Goal: Book appointment/travel/reservation

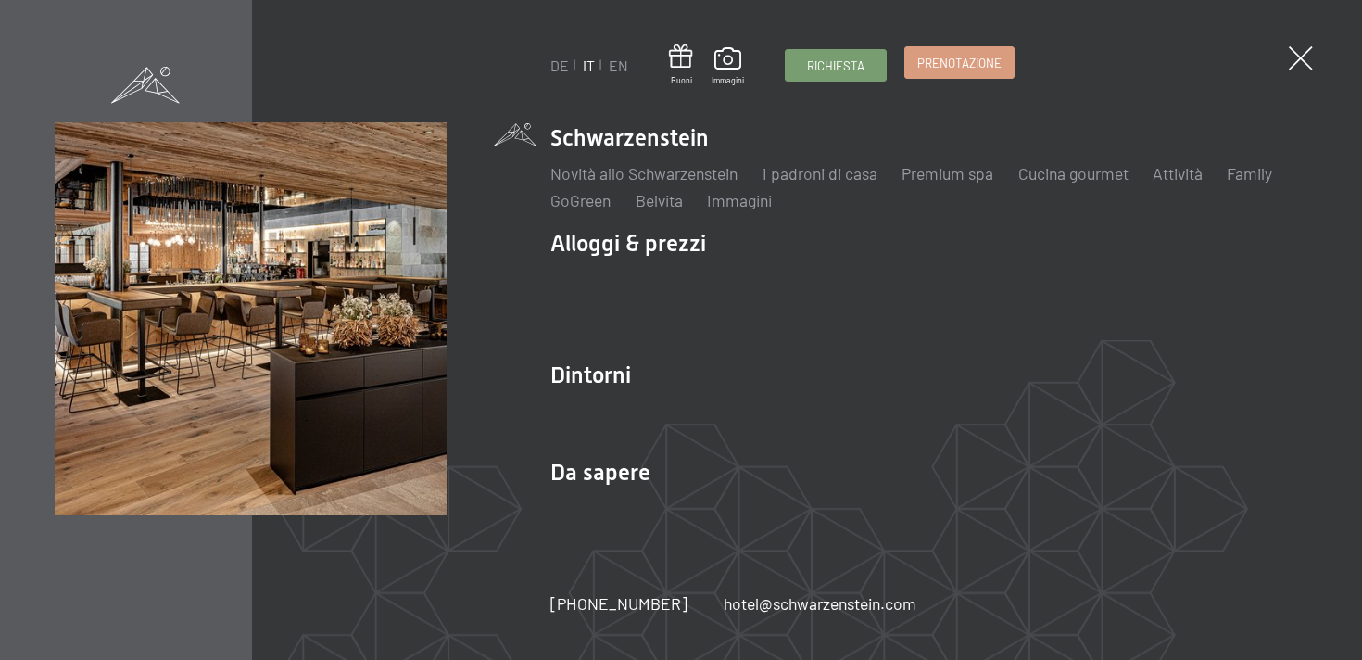
click at [962, 58] on span "Prenotazione" at bounding box center [959, 63] width 84 height 17
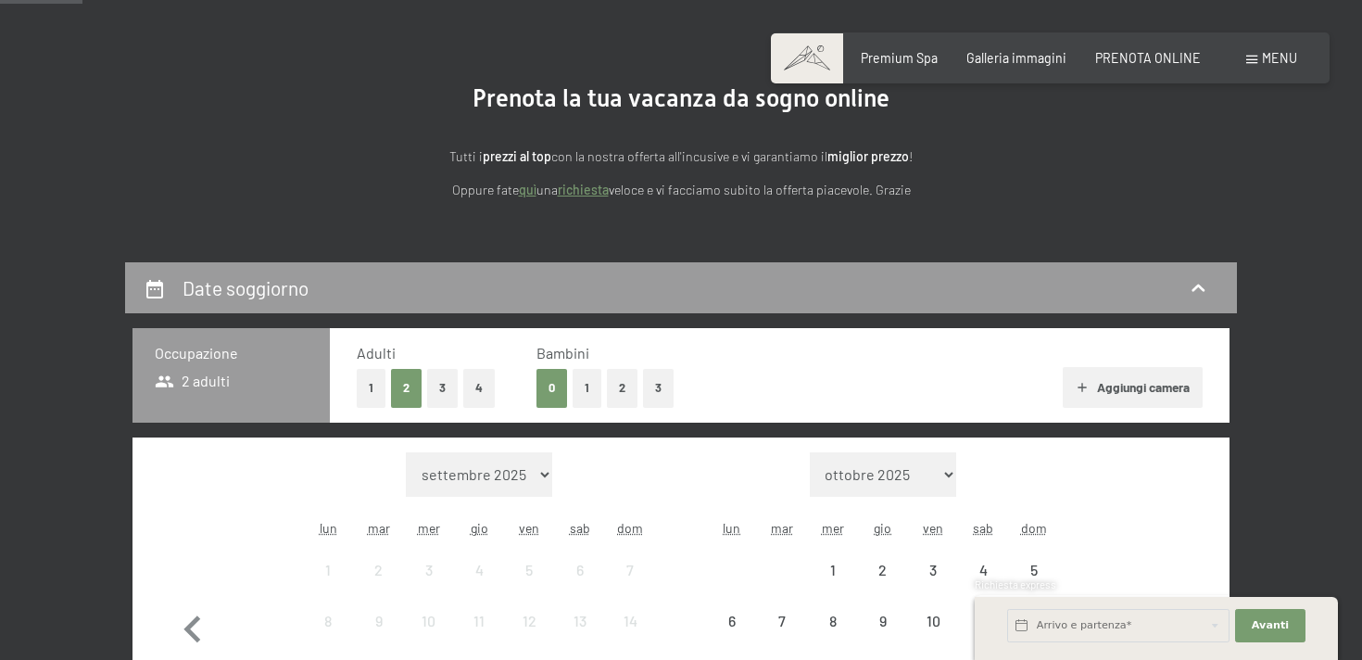
scroll to position [148, 0]
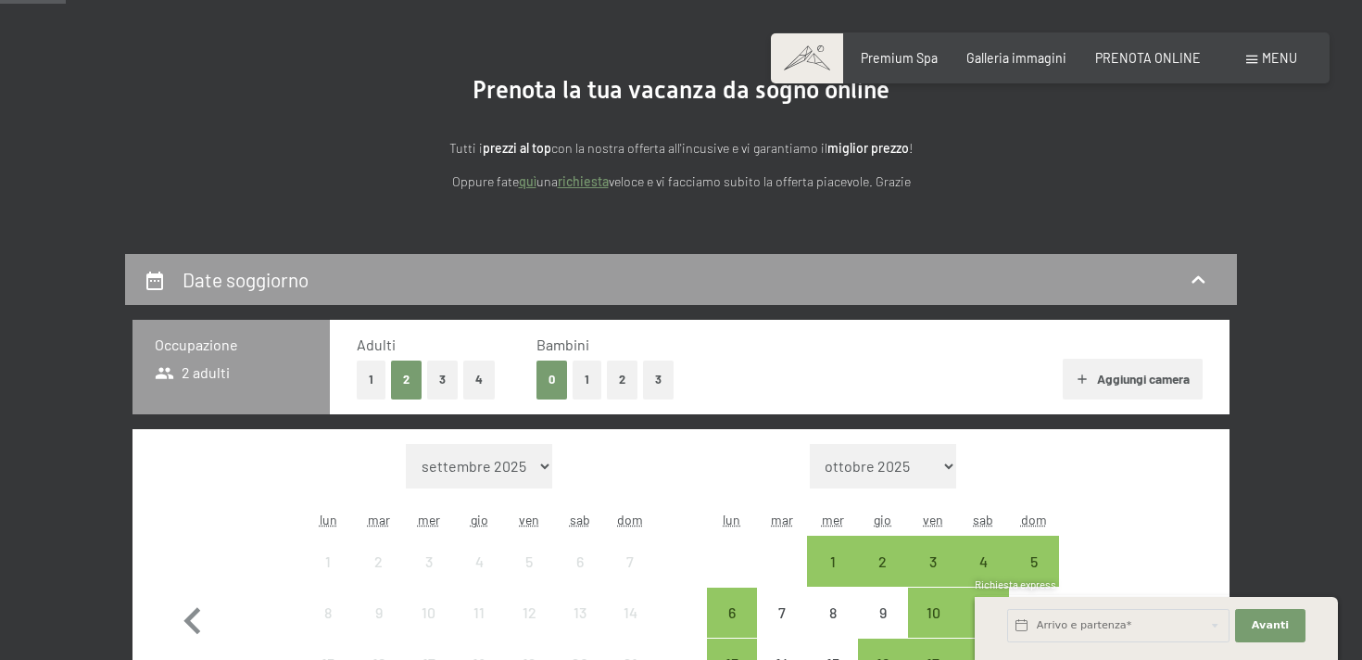
click at [619, 371] on button "2" at bounding box center [622, 379] width 31 height 38
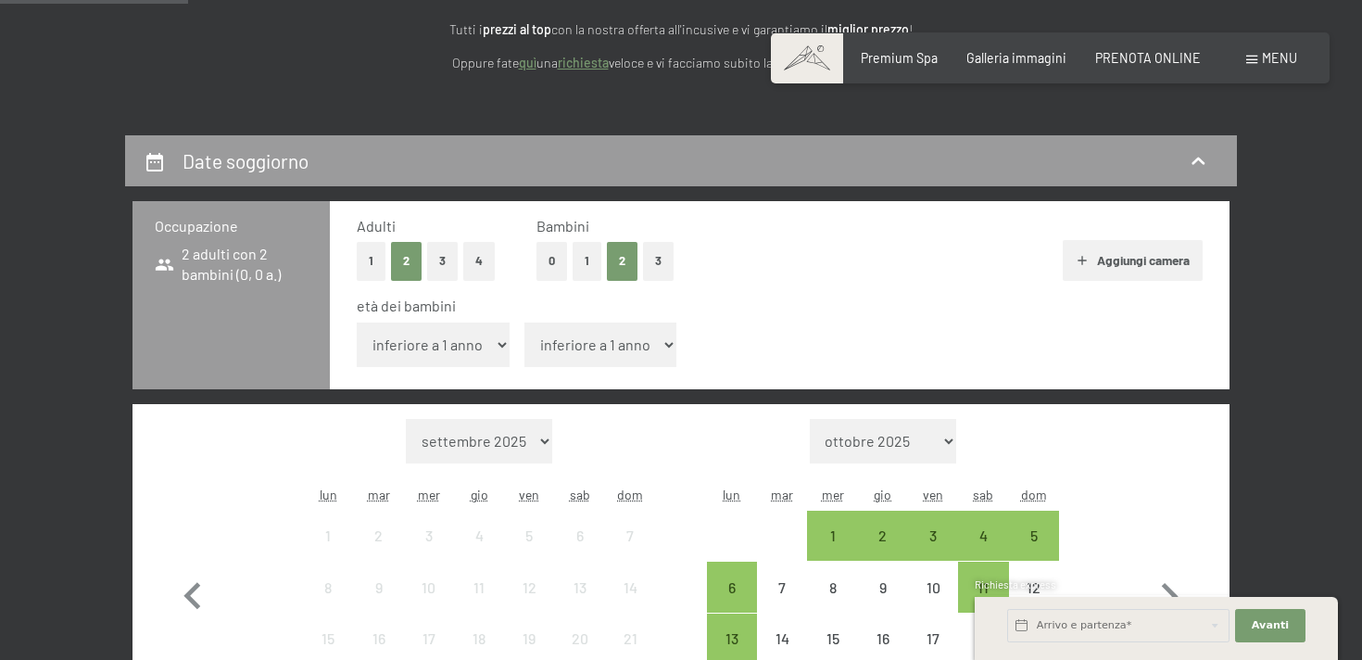
scroll to position [272, 0]
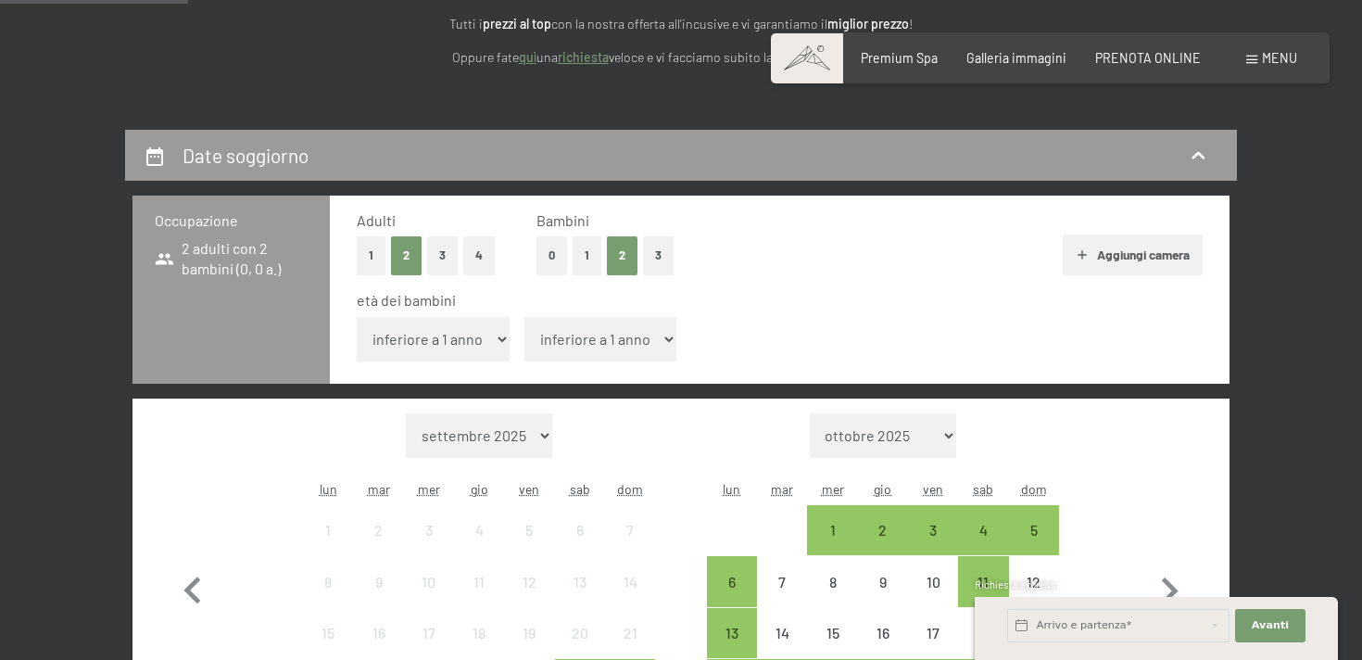
click at [572, 323] on select "inferiore a 1 anno 1 anno 2 anni 3 anni 4 anni 5 anni 6 anni 7 anni 8 anni 9 an…" at bounding box center [600, 339] width 153 height 44
select select "2"
click at [524, 317] on select "inferiore a 1 anno 1 anno 2 anni 3 anni 4 anni 5 anni 6 anni 7 anni 8 anni 9 an…" at bounding box center [600, 339] width 153 height 44
click at [456, 335] on select "inferiore a 1 anno 1 anno 2 anni 3 anni 4 anni 5 anni 6 anni 7 anni 8 anni 9 an…" at bounding box center [433, 339] width 153 height 44
select select "7"
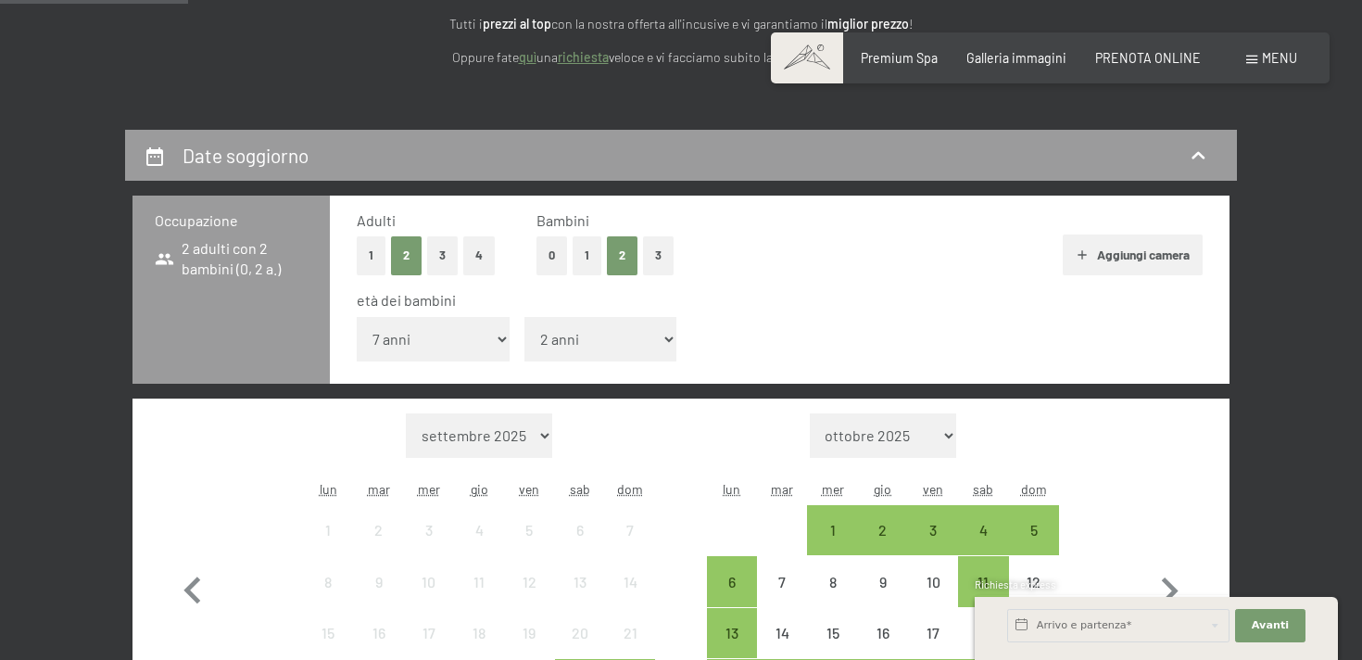
click at [357, 317] on select "inferiore a 1 anno 1 anno 2 anni 3 anni 4 anni 5 anni 6 anni 7 anni 8 anni 9 an…" at bounding box center [433, 339] width 153 height 44
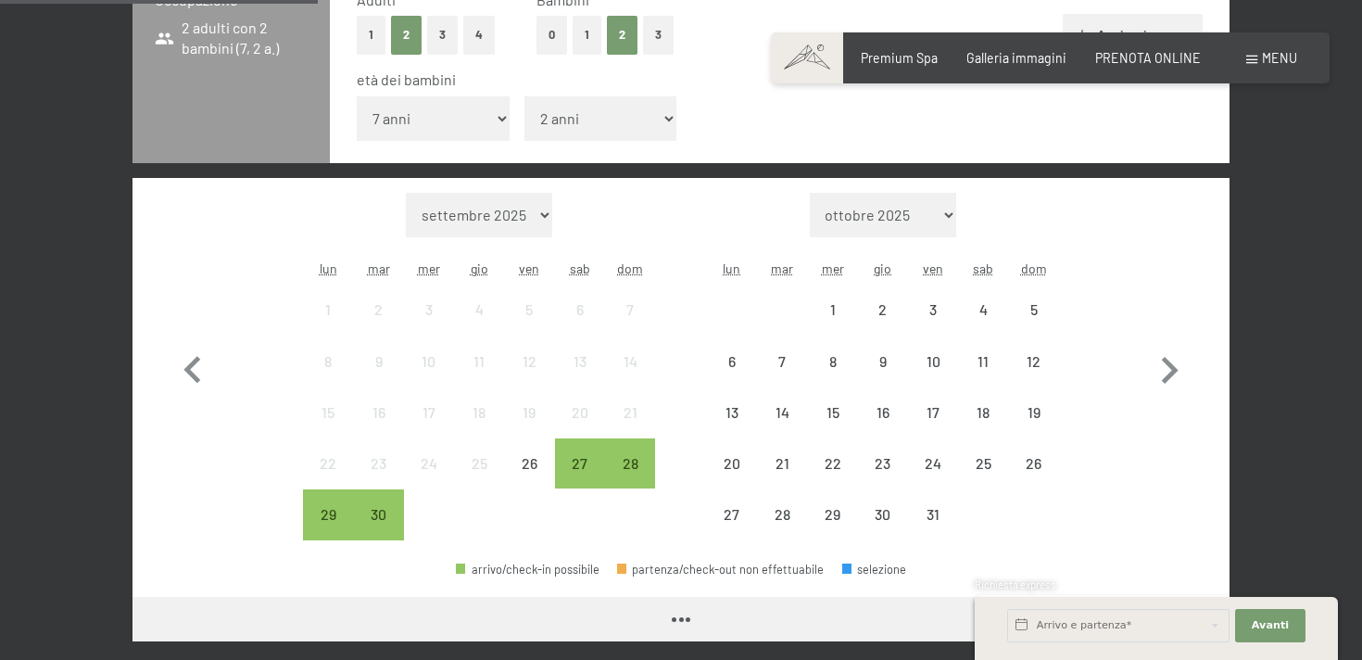
scroll to position [538, 0]
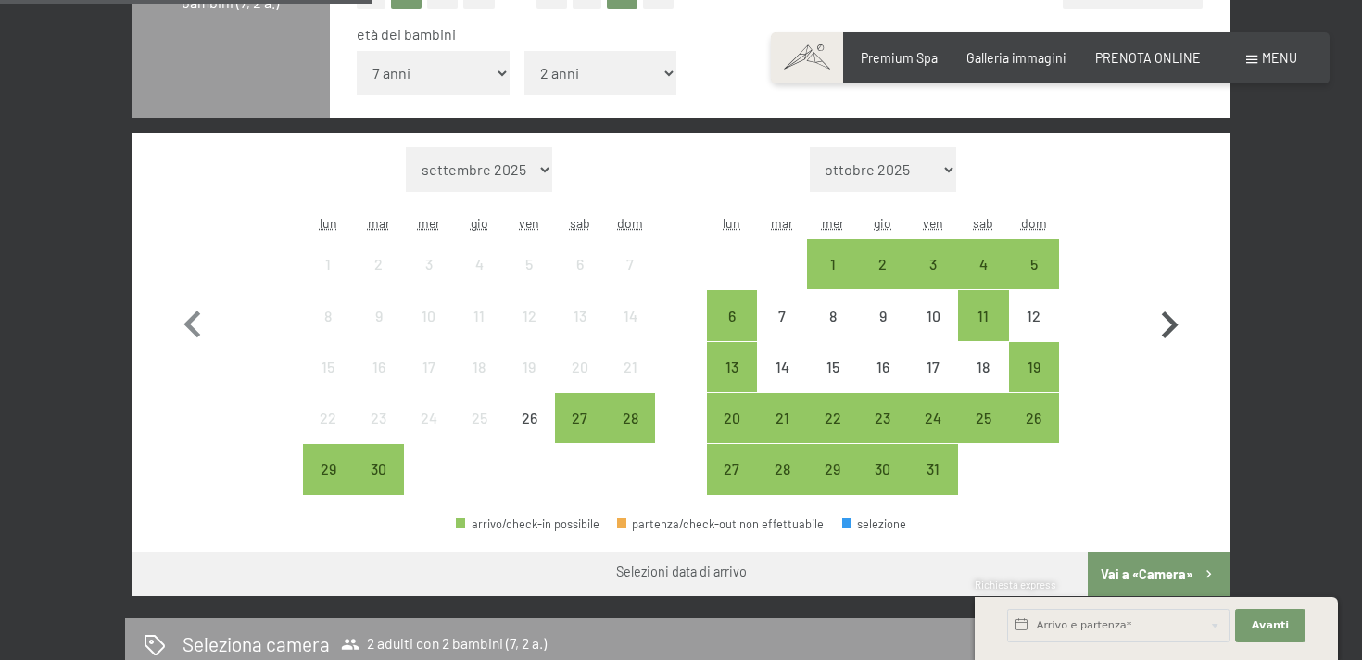
click at [1181, 333] on icon "button" at bounding box center [1169, 325] width 54 height 54
select select "[DATE]"
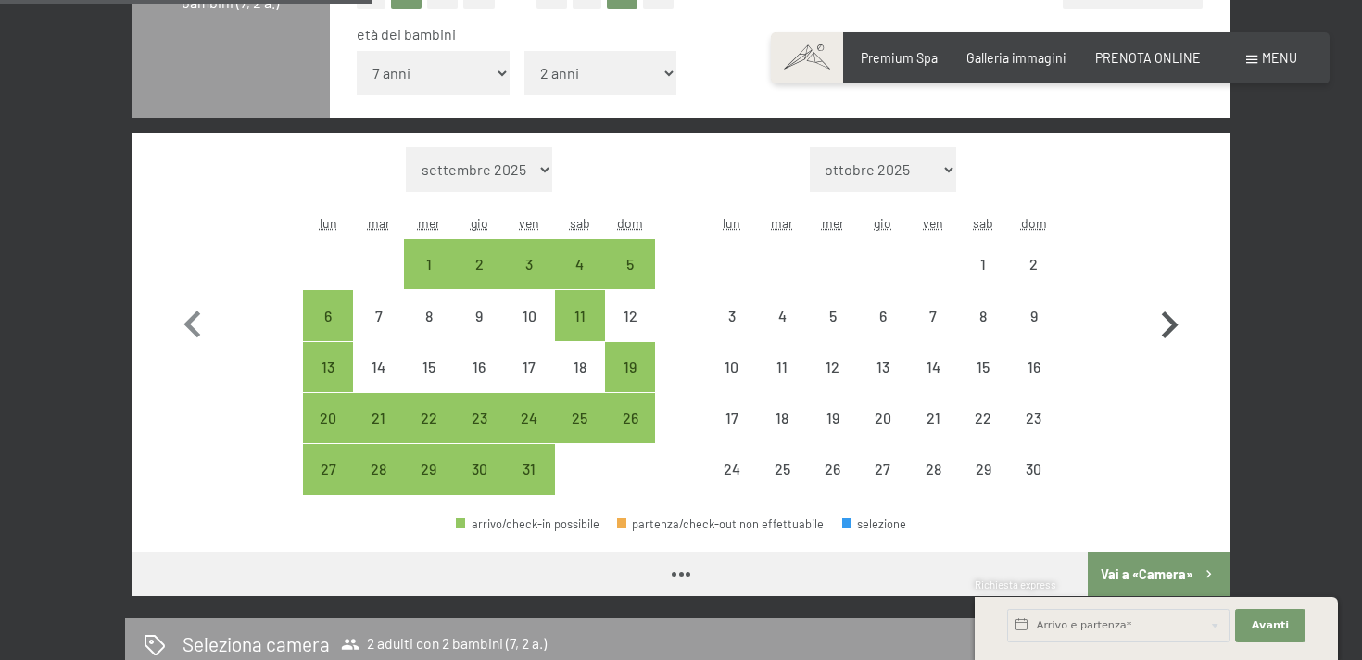
click at [1178, 332] on icon "button" at bounding box center [1169, 325] width 54 height 54
select select "[DATE]"
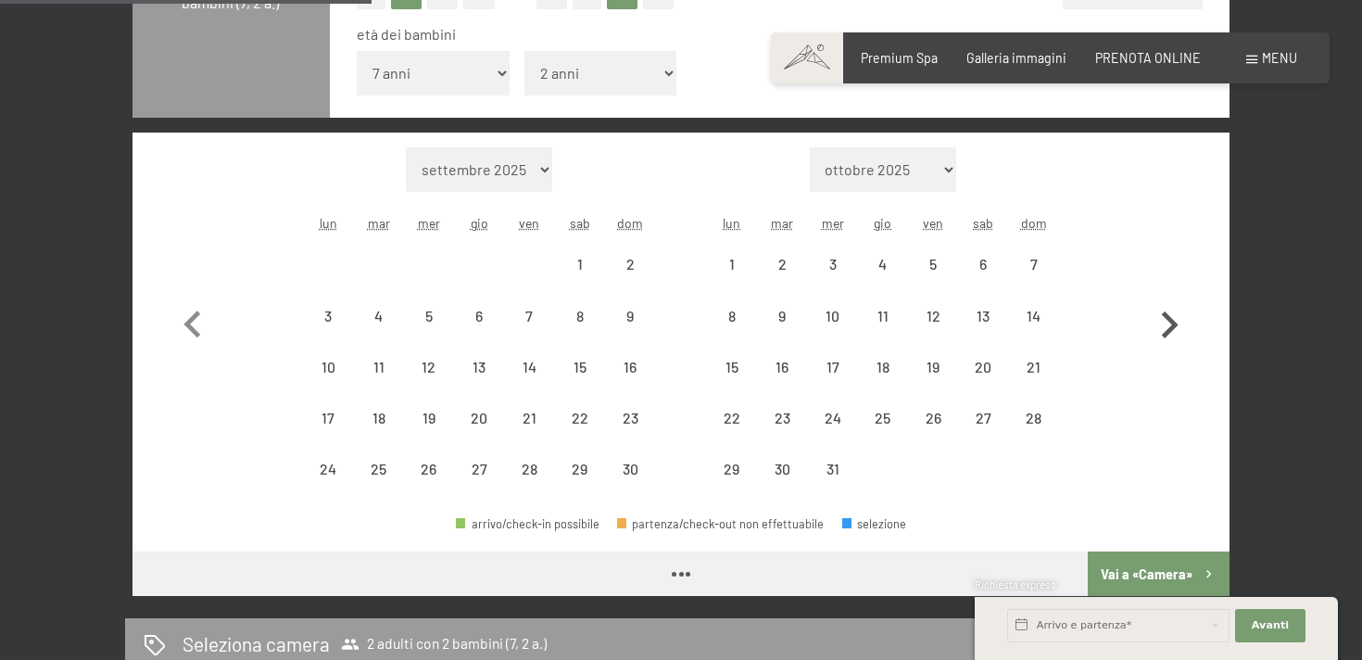
select select "[DATE]"
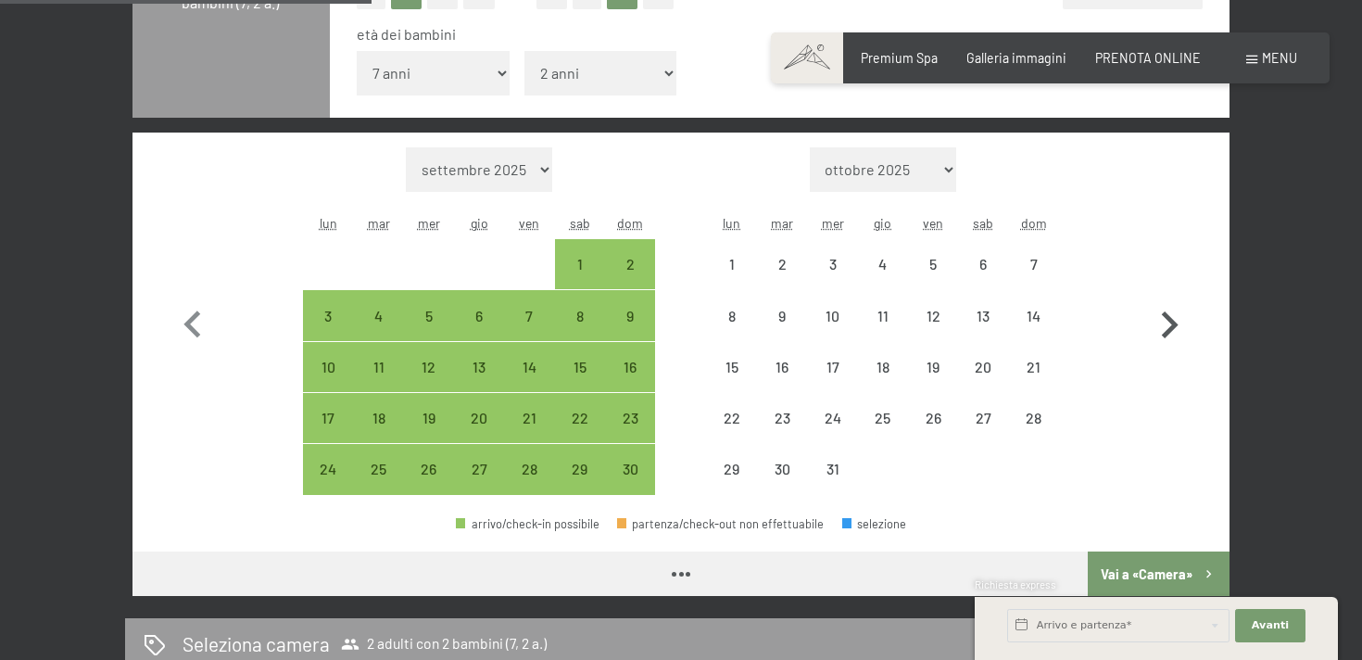
select select "[DATE]"
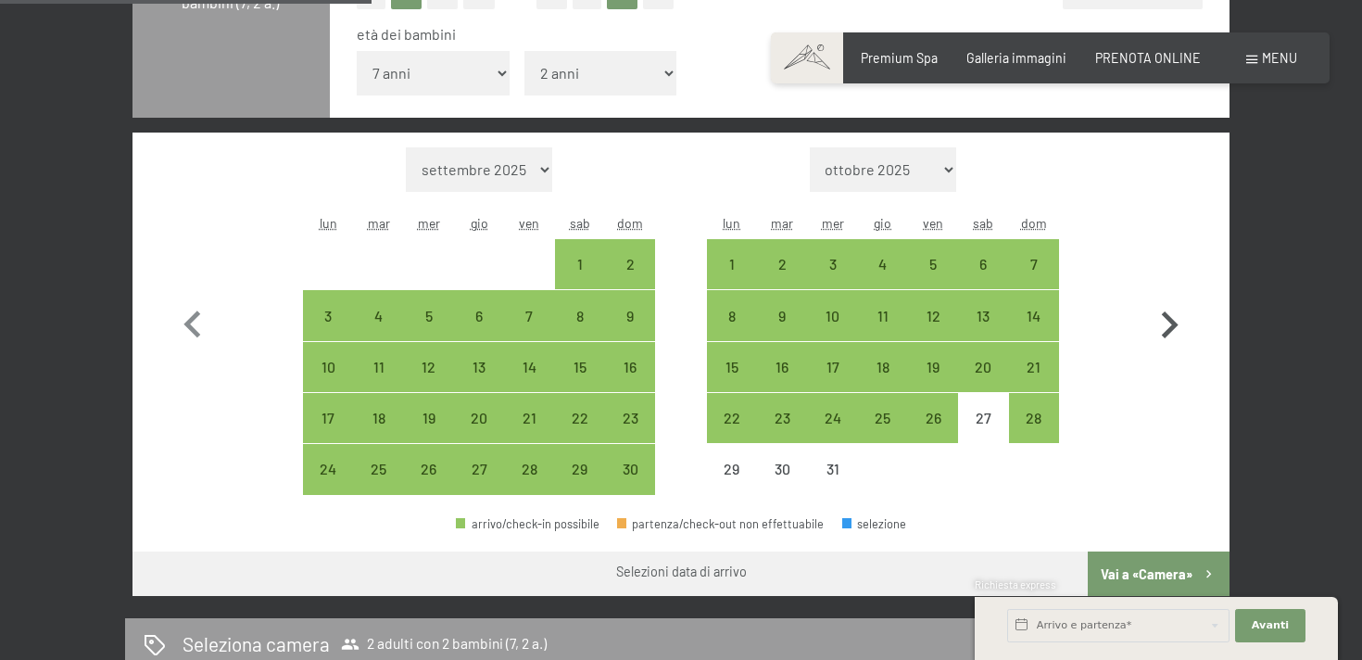
click at [1178, 333] on icon "button" at bounding box center [1169, 325] width 54 height 54
select select "[DATE]"
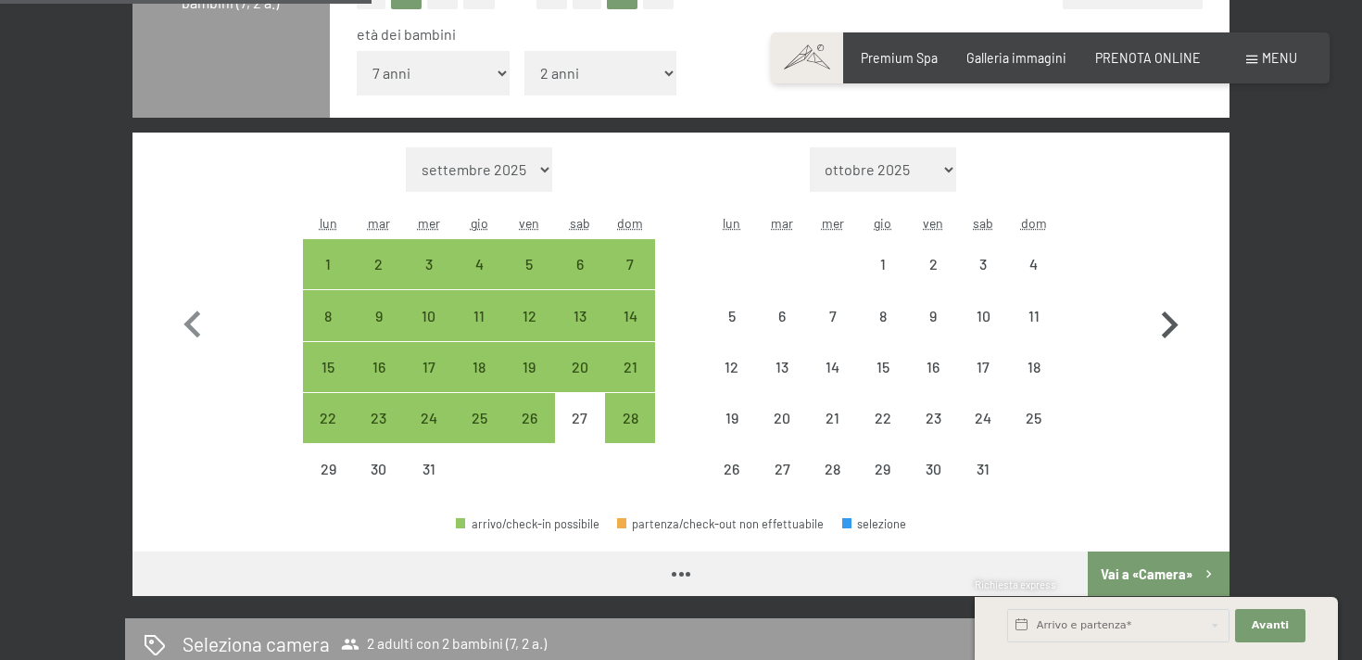
select select "[DATE]"
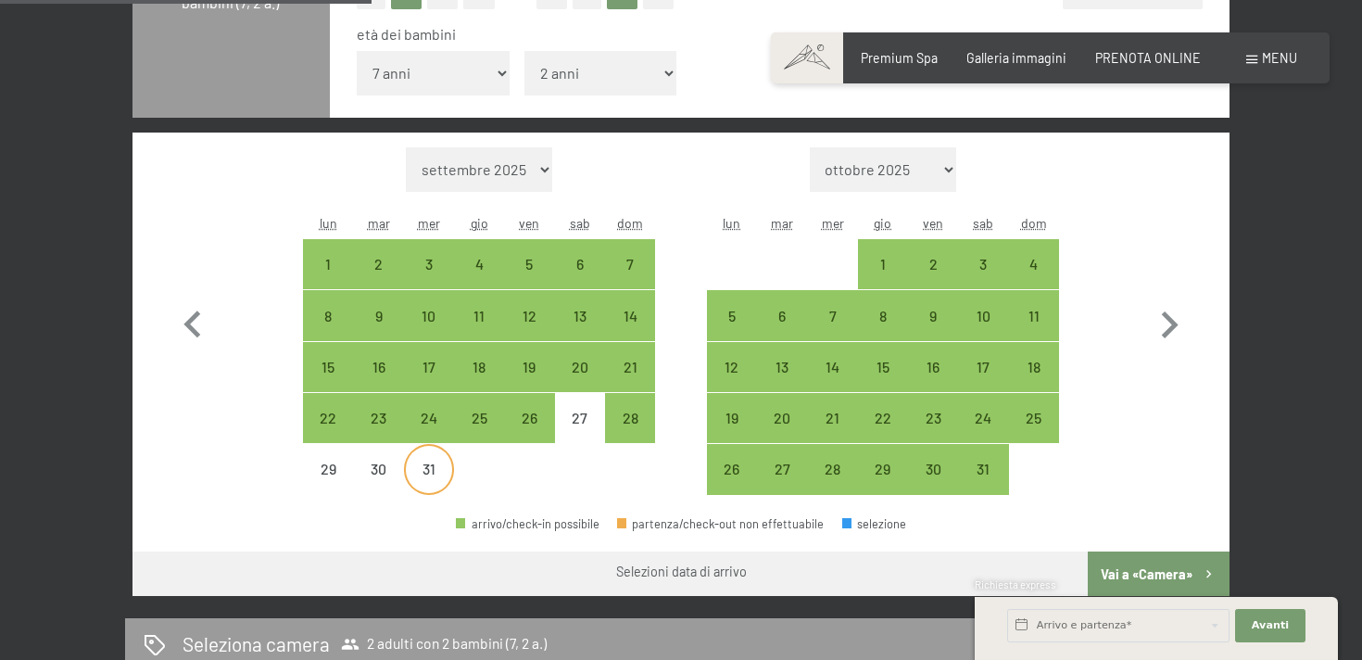
click at [429, 472] on div "31" at bounding box center [429, 484] width 46 height 46
select select "[DATE]"
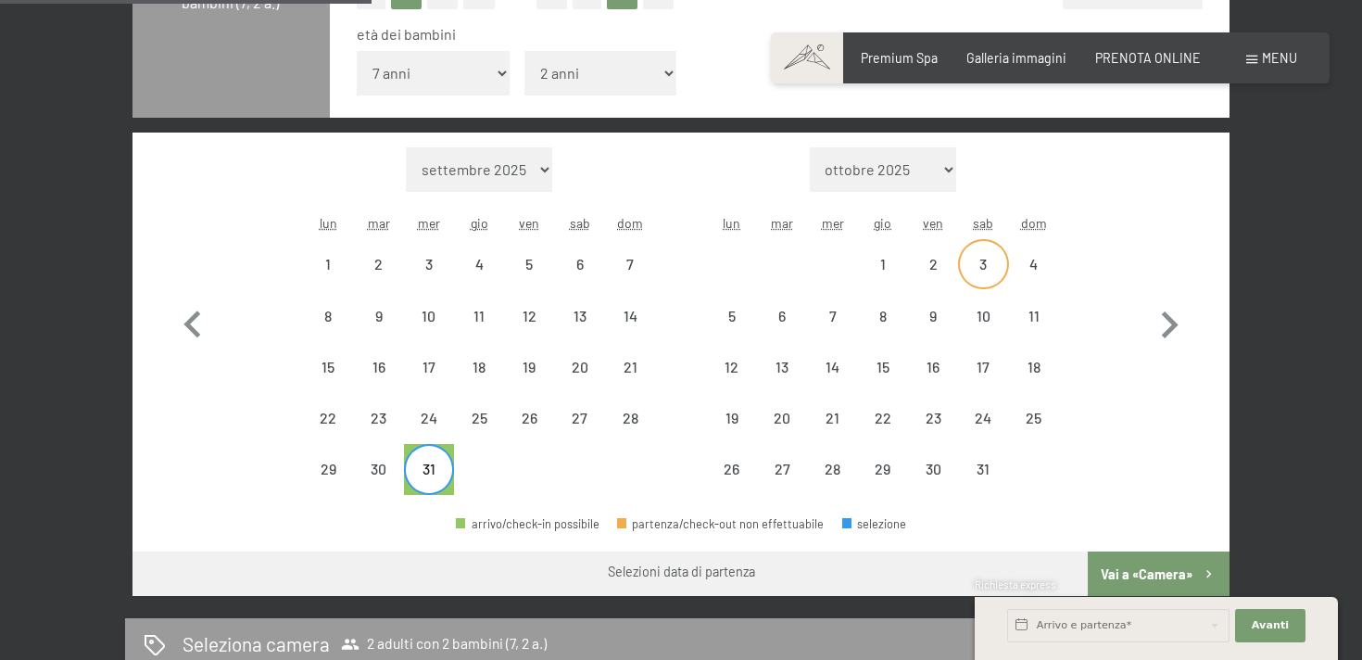
click at [980, 260] on div "3" at bounding box center [983, 280] width 46 height 46
select select "[DATE]"
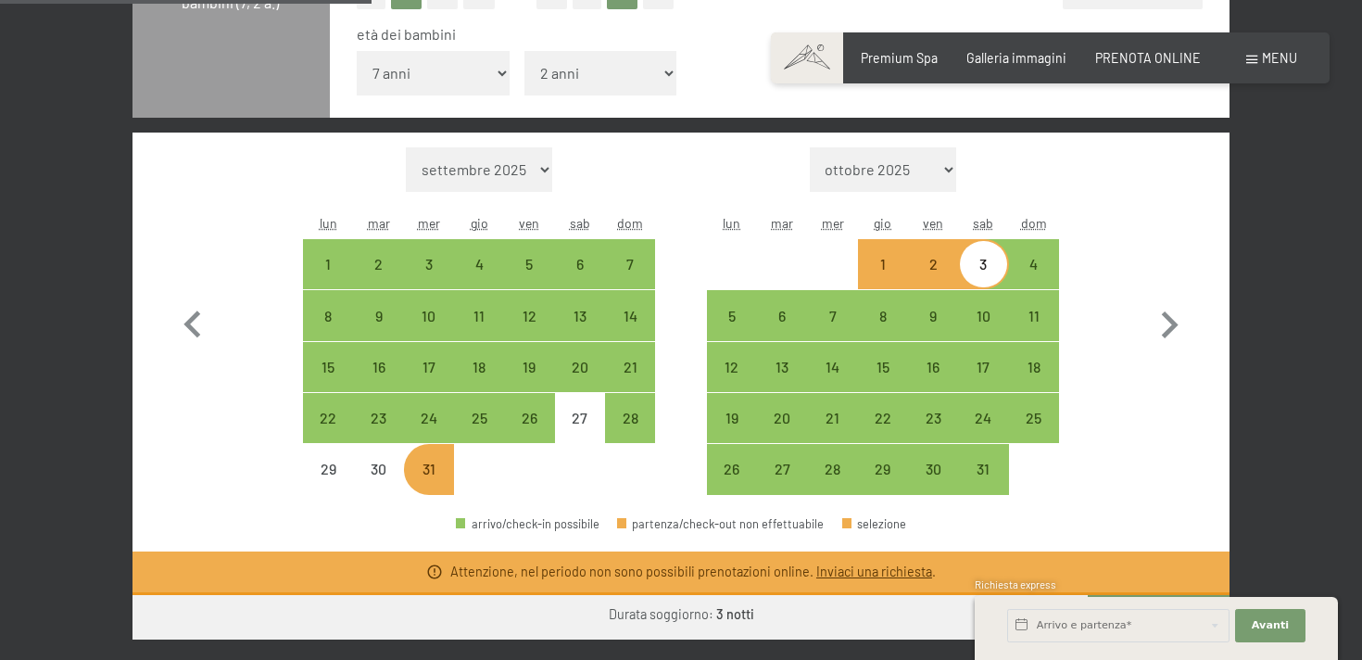
click at [890, 259] on div "1" at bounding box center [883, 280] width 46 height 46
select select "[DATE]"
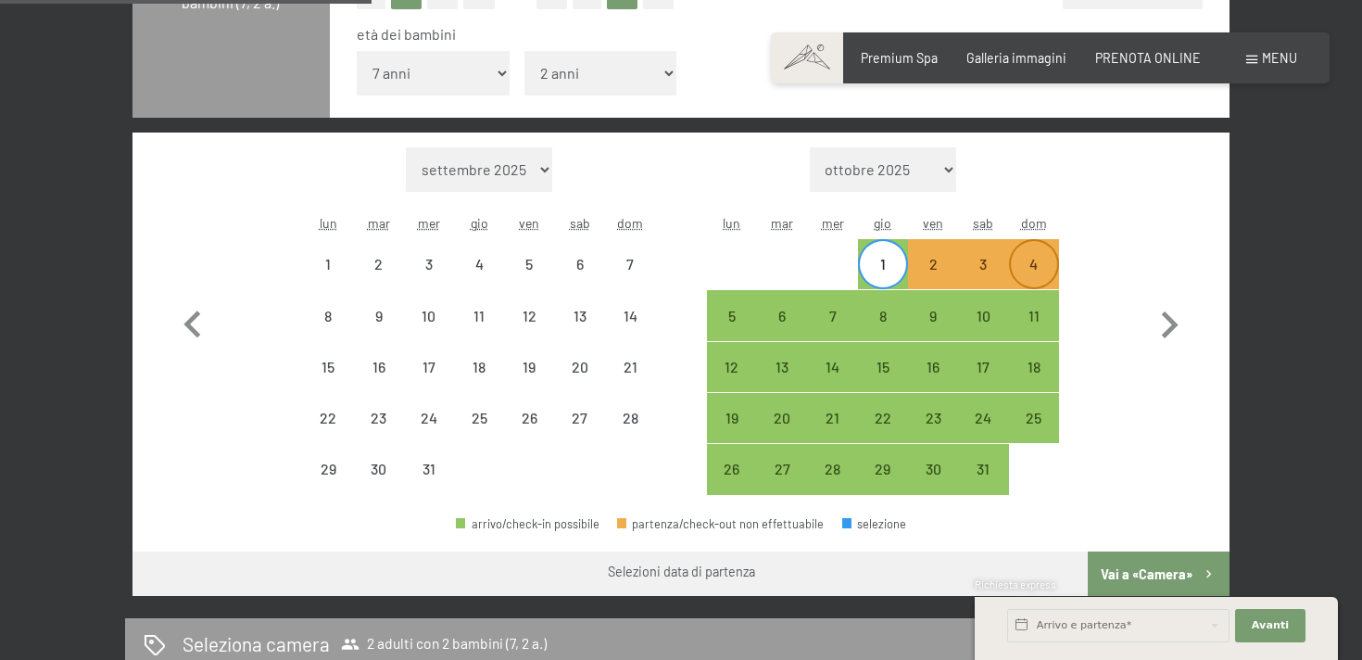
click at [1024, 266] on div "4" at bounding box center [1034, 280] width 46 height 46
select select "[DATE]"
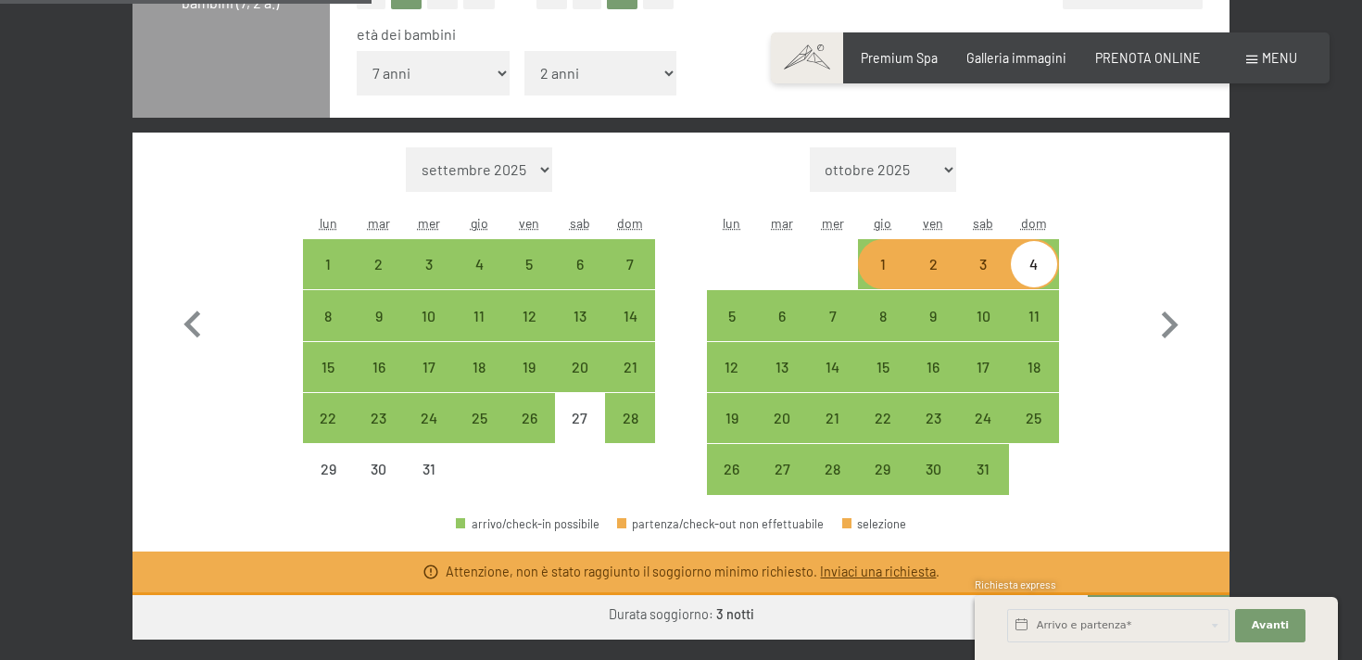
click at [873, 266] on div "1" at bounding box center [883, 280] width 46 height 46
select select "[DATE]"
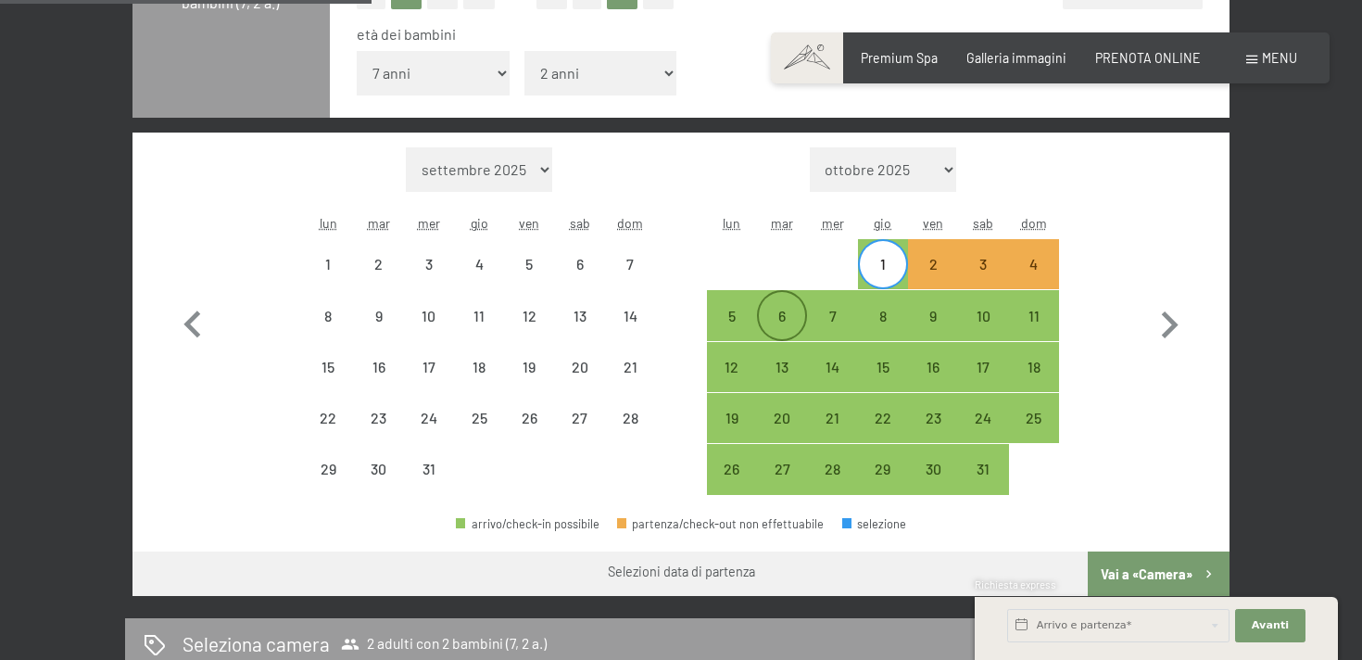
click at [774, 316] on div "6" at bounding box center [782, 332] width 46 height 46
select select "[DATE]"
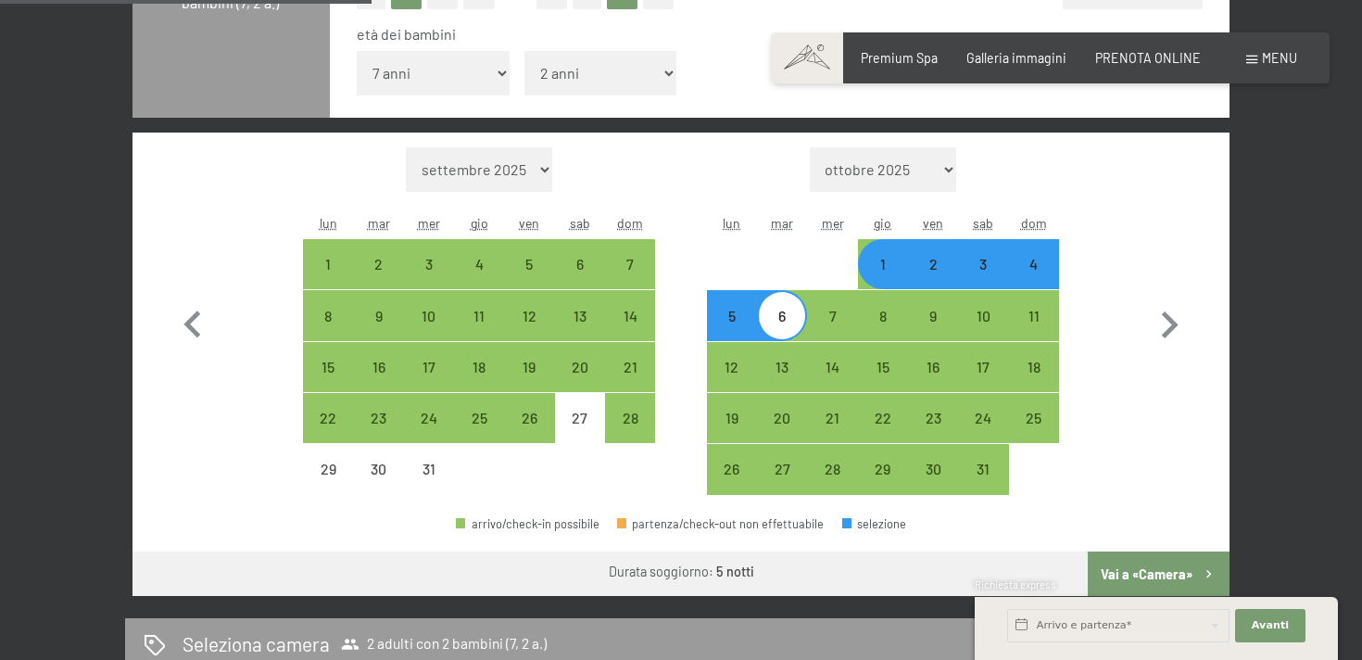
click at [1133, 580] on div "Richiesta express" at bounding box center [1156, 586] width 363 height 18
click at [1257, 633] on button "Avanti Nascondere i campi dell'indirizzo" at bounding box center [1270, 625] width 70 height 33
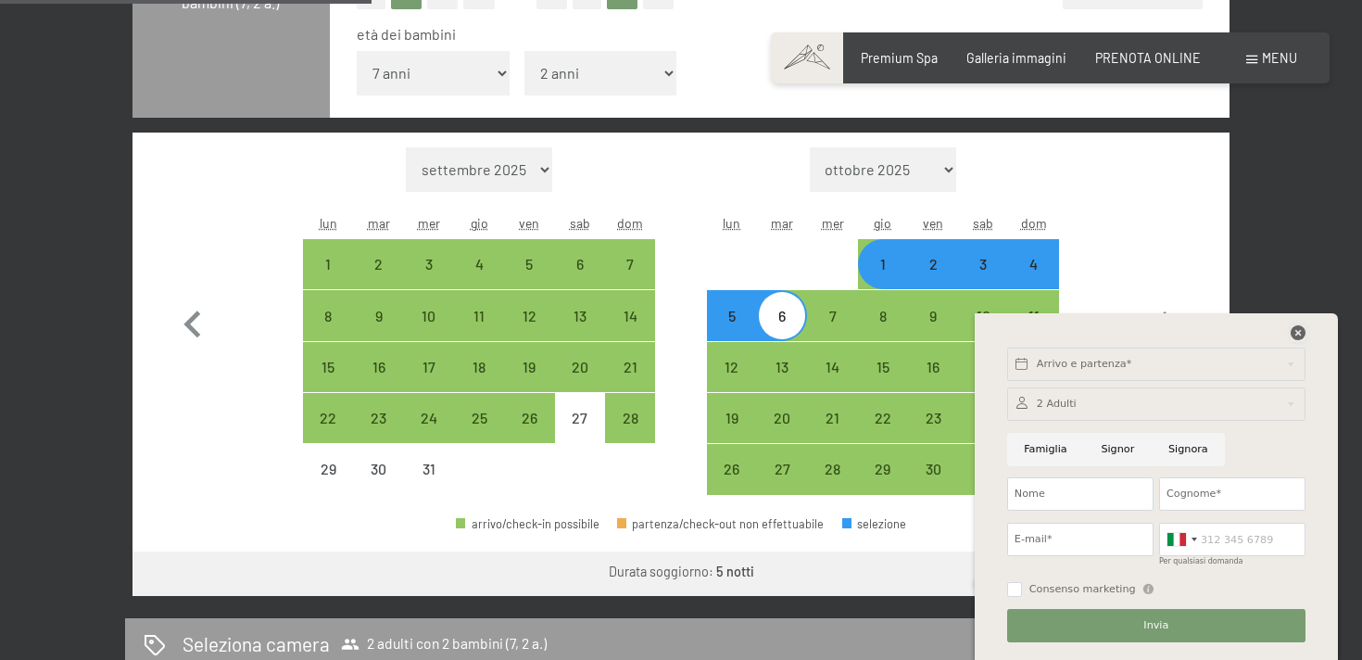
click at [1302, 334] on icon at bounding box center [1298, 332] width 15 height 15
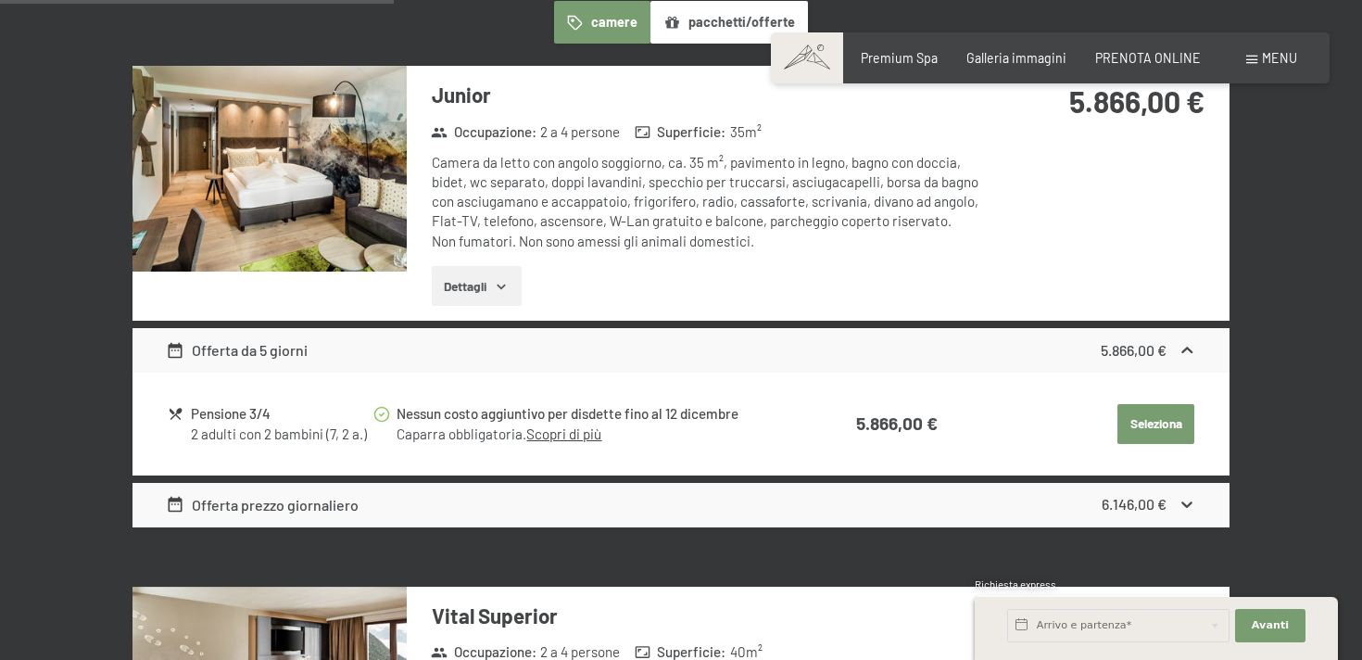
scroll to position [1247, 0]
